Goal: Transaction & Acquisition: Purchase product/service

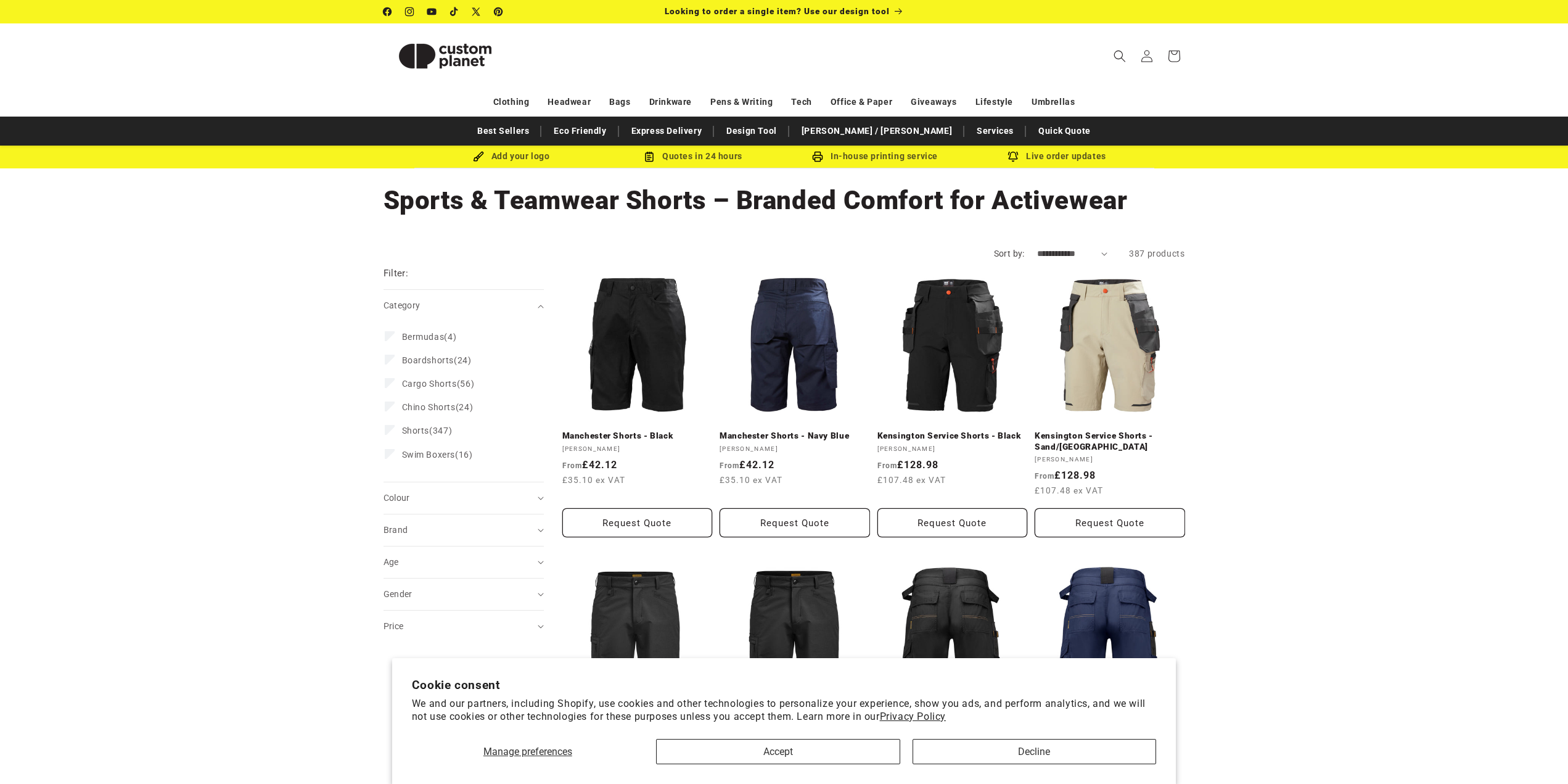
drag, startPoint x: 470, startPoint y: 242, endPoint x: 457, endPoint y: 148, distance: 94.9
click at [535, 133] on link "Best Sellers" at bounding box center [503, 131] width 64 height 21
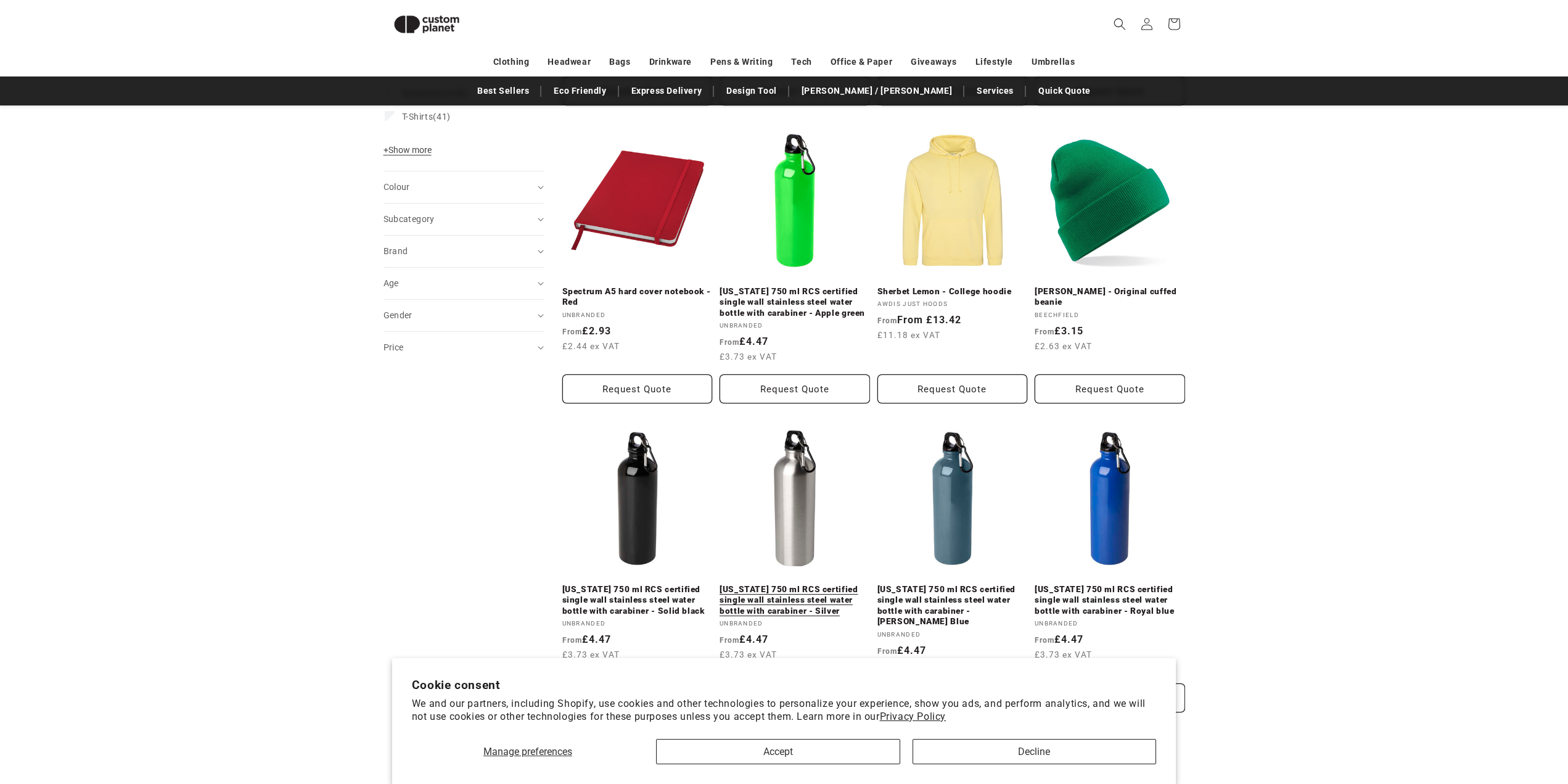
scroll to position [724, 0]
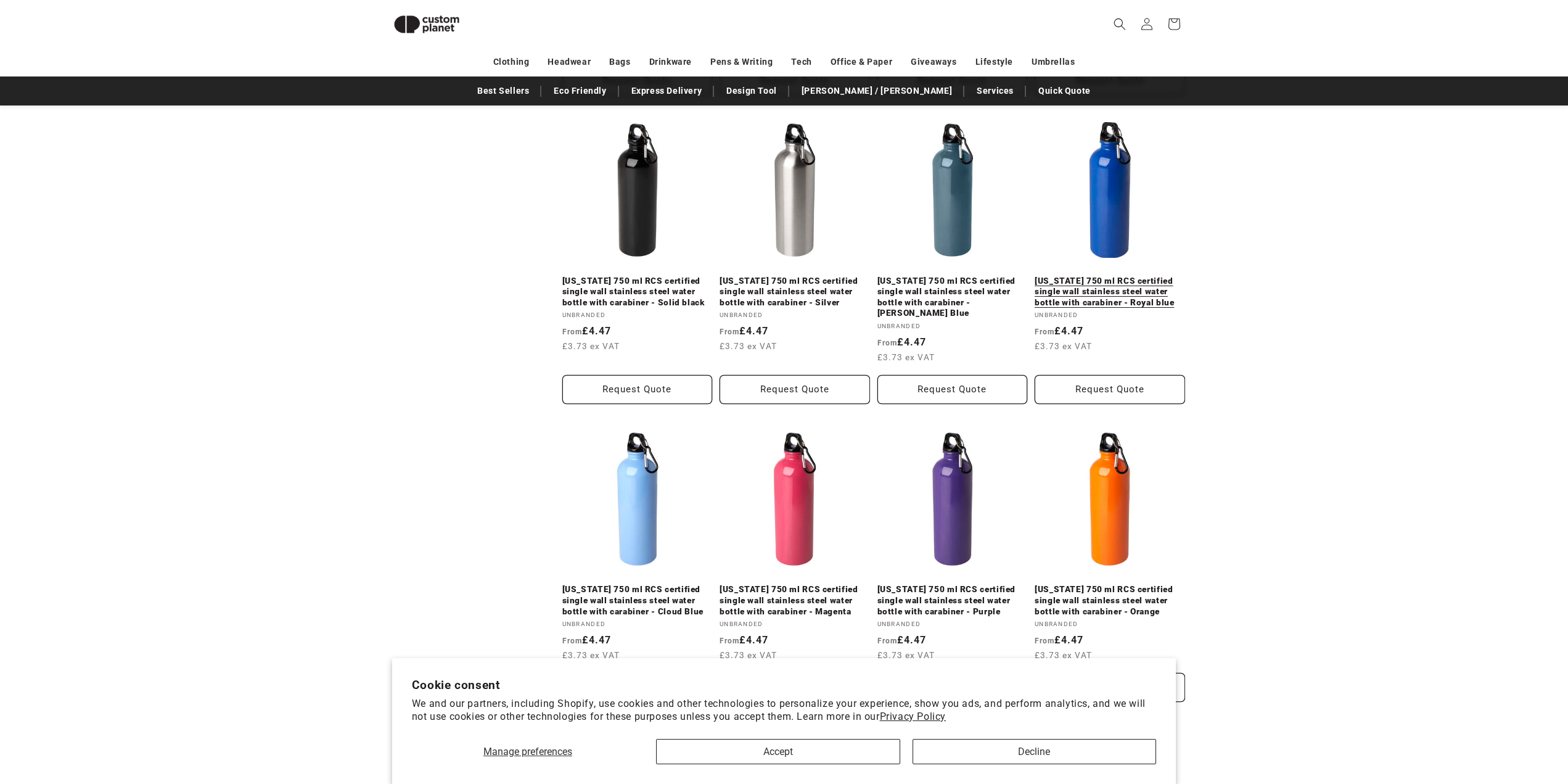
click at [1133, 300] on link "Oregon 750 ml RCS certified single wall stainless steel water bottle with carab…" at bounding box center [1110, 292] width 151 height 33
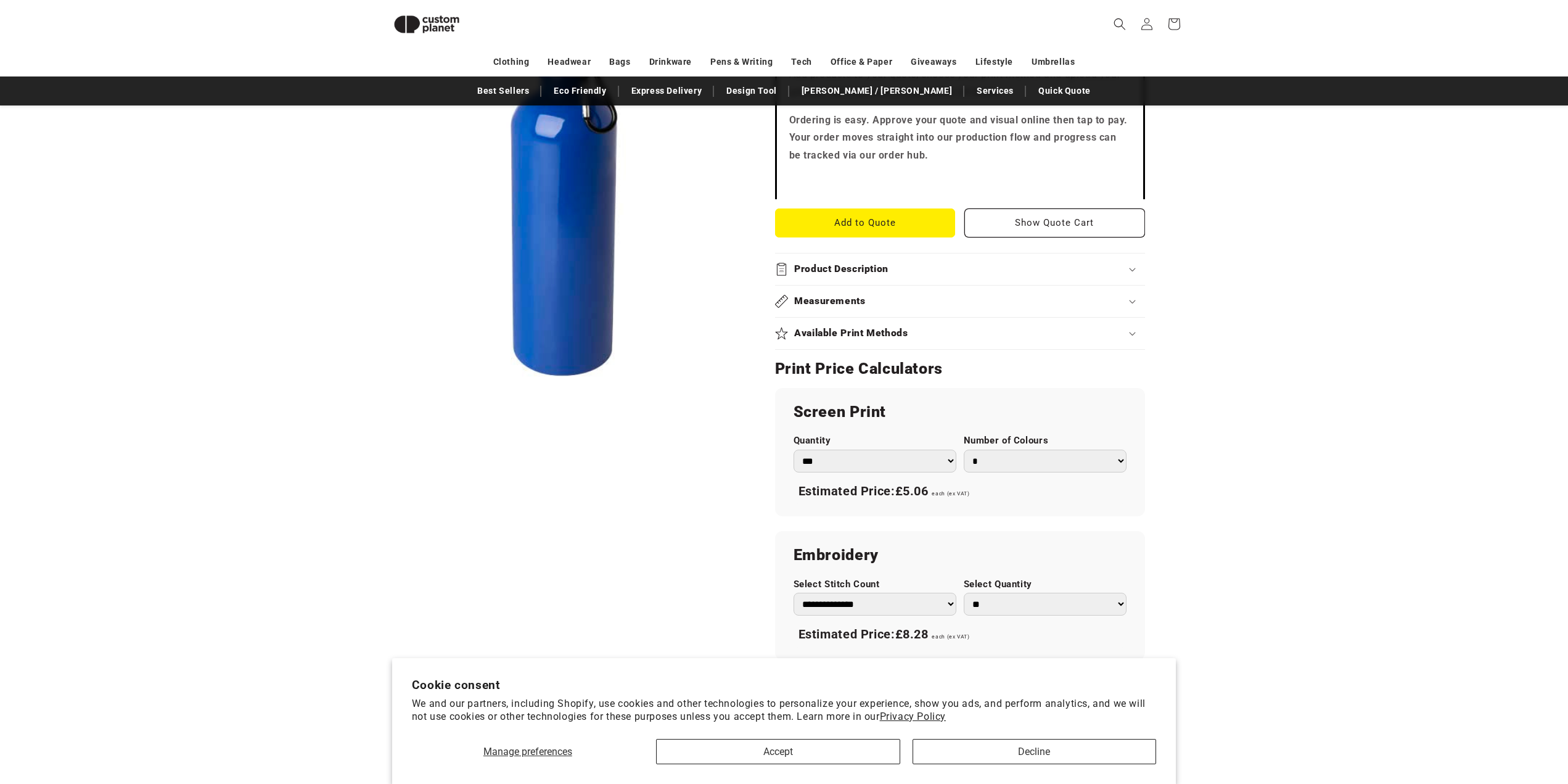
scroll to position [539, 0]
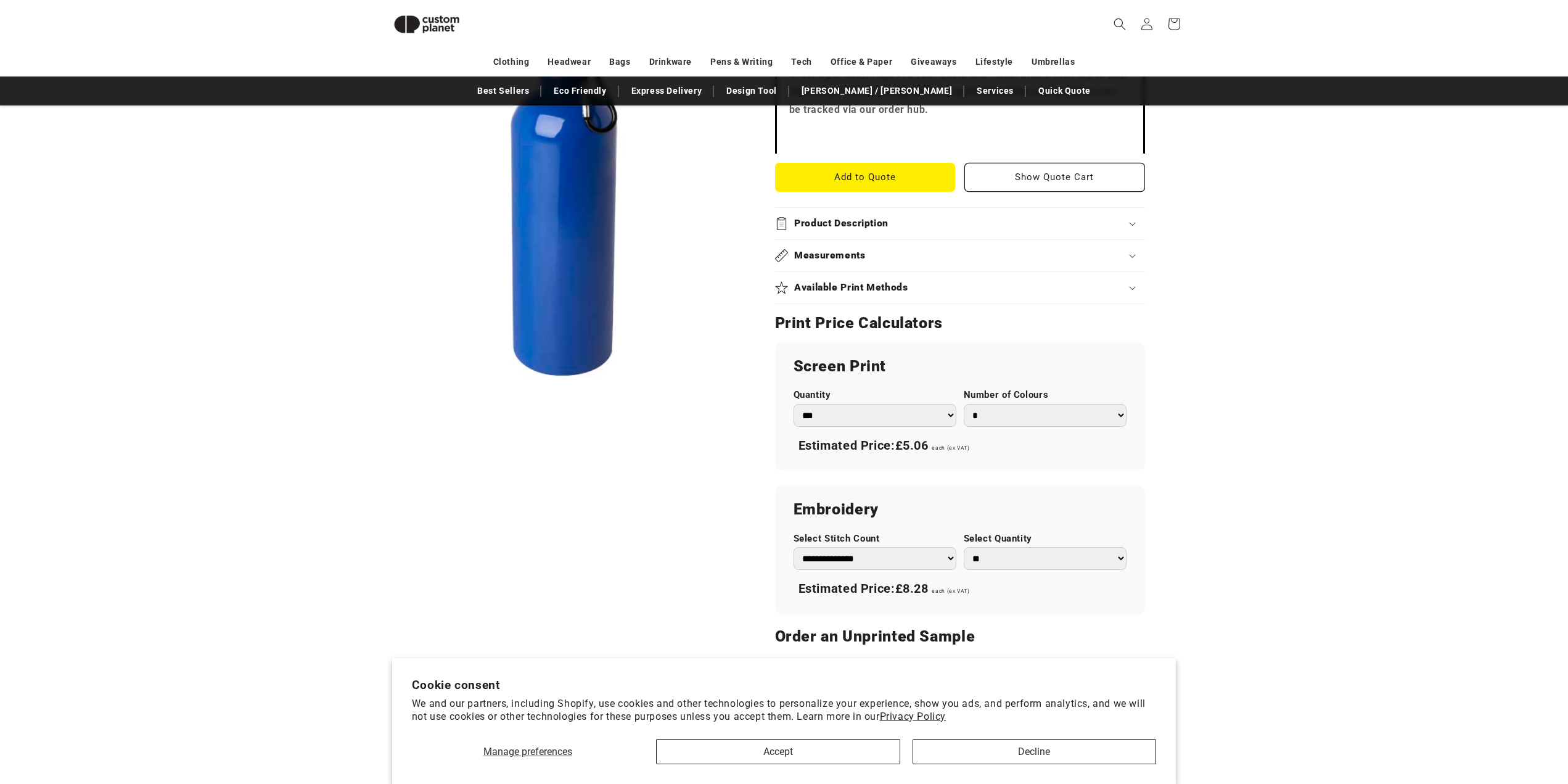
click at [917, 415] on select "*** *** *** **** **** **** ***** *****" at bounding box center [874, 415] width 163 height 23
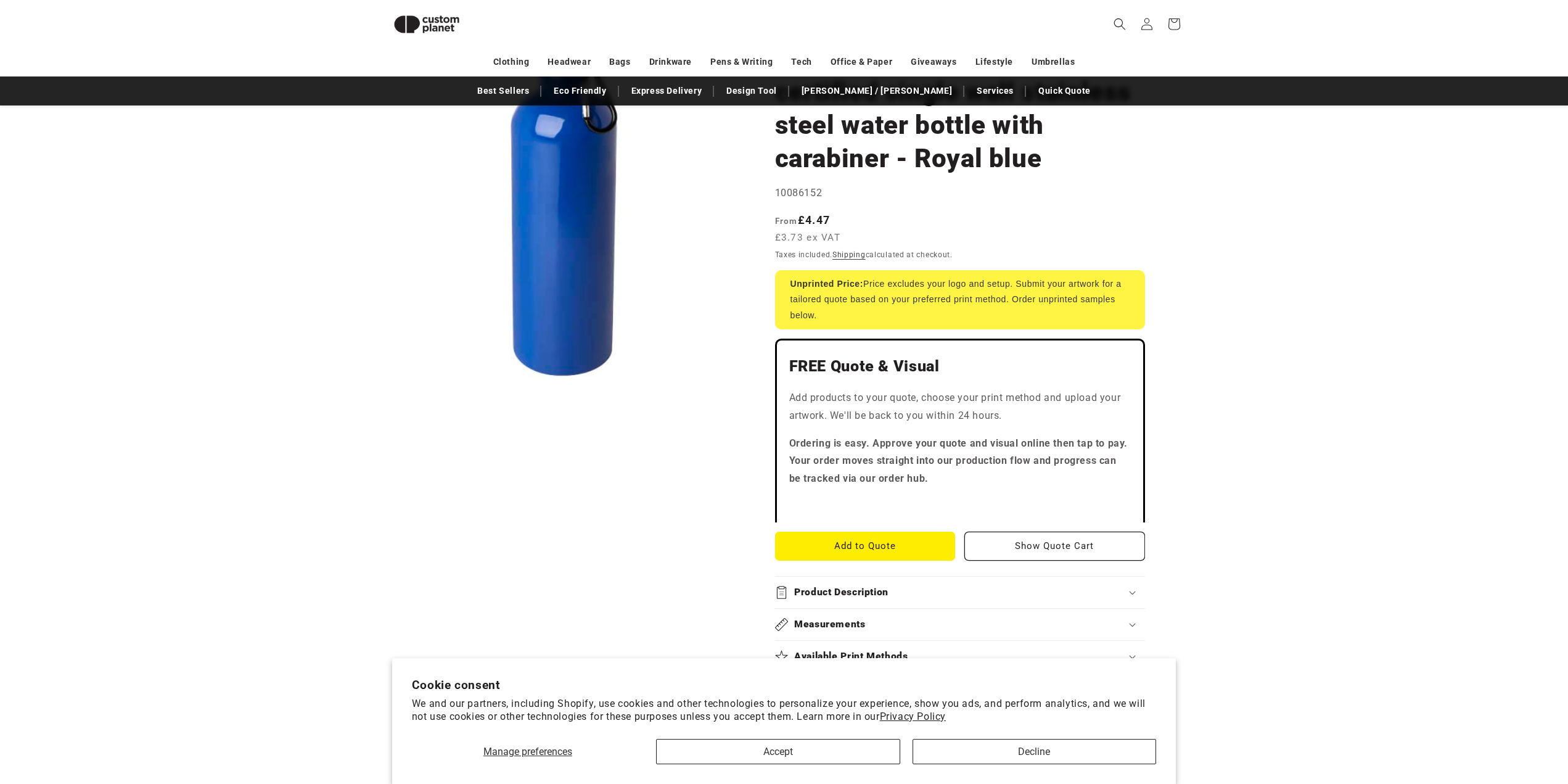
scroll to position [169, 0]
